Goal: Find specific page/section: Find specific page/section

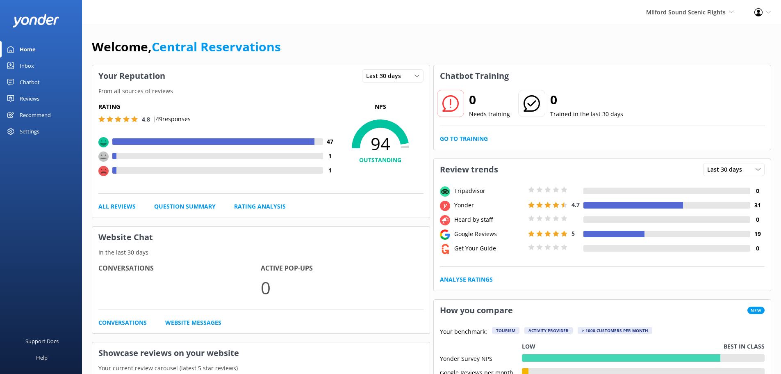
click at [41, 59] on link "Inbox" at bounding box center [41, 65] width 82 height 16
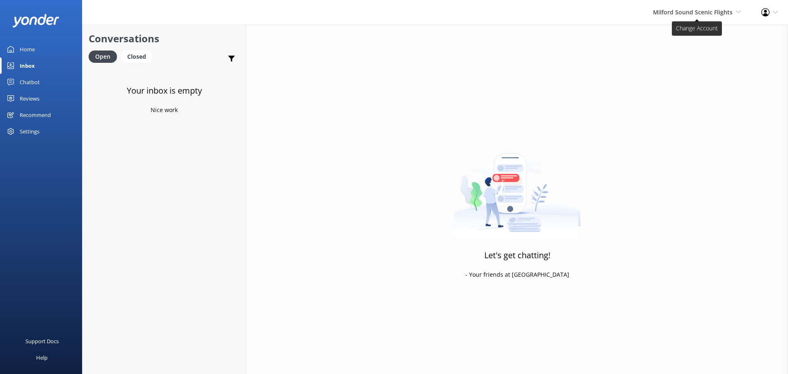
click at [693, 11] on span "Milford Sound Scenic Flights" at bounding box center [693, 12] width 80 height 8
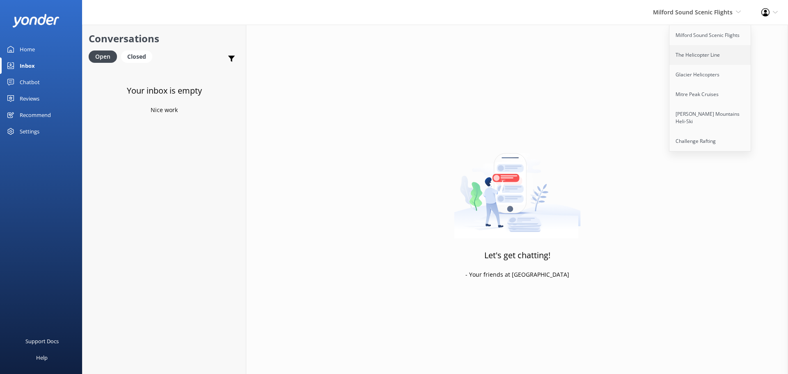
click at [696, 56] on link "The Helicopter Line" at bounding box center [710, 55] width 82 height 20
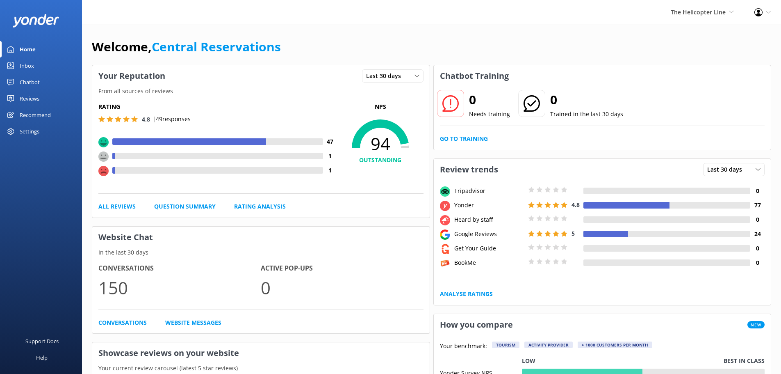
click at [21, 68] on div "Inbox" at bounding box center [27, 65] width 14 height 16
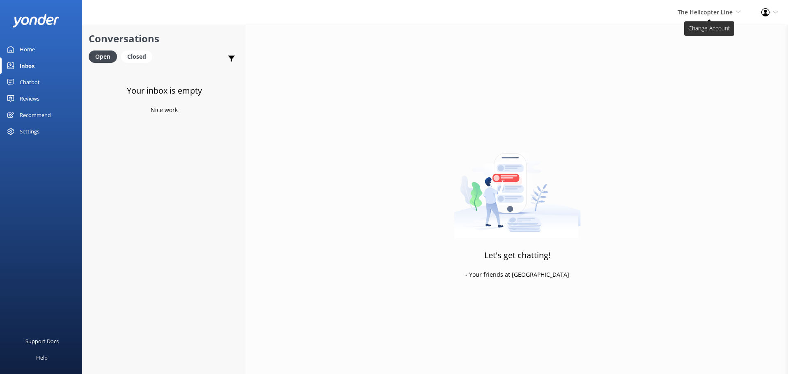
click at [705, 9] on span "The Helicopter Line" at bounding box center [704, 12] width 55 height 8
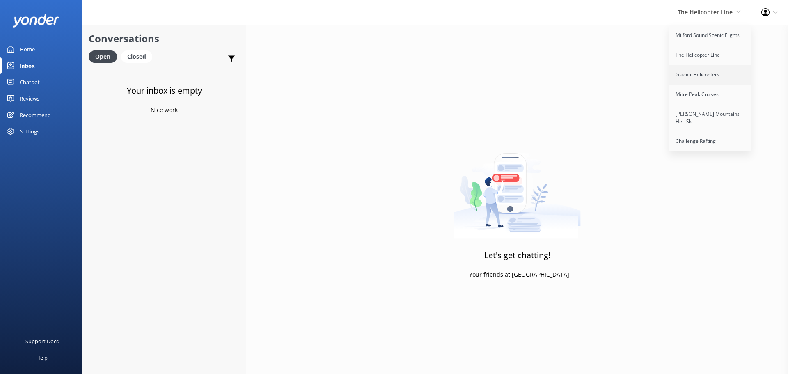
click at [721, 78] on link "Glacier Helicopters" at bounding box center [710, 75] width 82 height 20
